Goal: Book appointment/travel/reservation

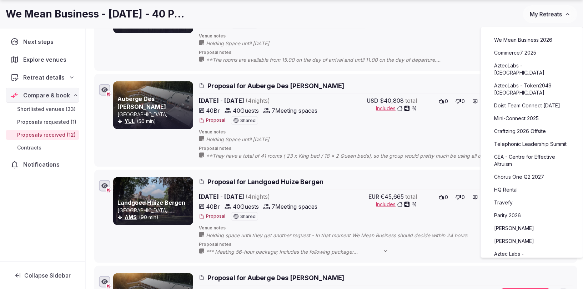
scroll to position [546, 0]
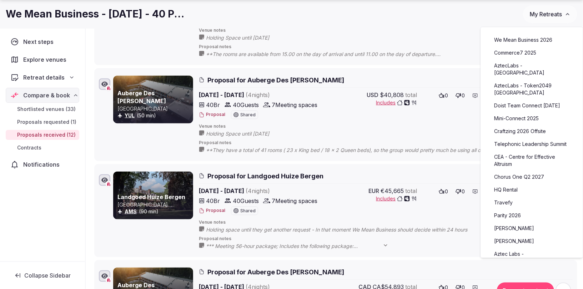
click at [153, 188] on div at bounding box center [153, 196] width 80 height 48
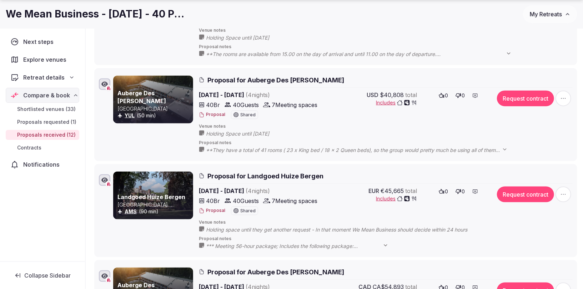
click at [153, 188] on div at bounding box center [153, 196] width 80 height 48
click at [238, 172] on span "Proposal for Landgoed Huize Bergen" at bounding box center [265, 176] width 116 height 9
